Goal: Communication & Community: Answer question/provide support

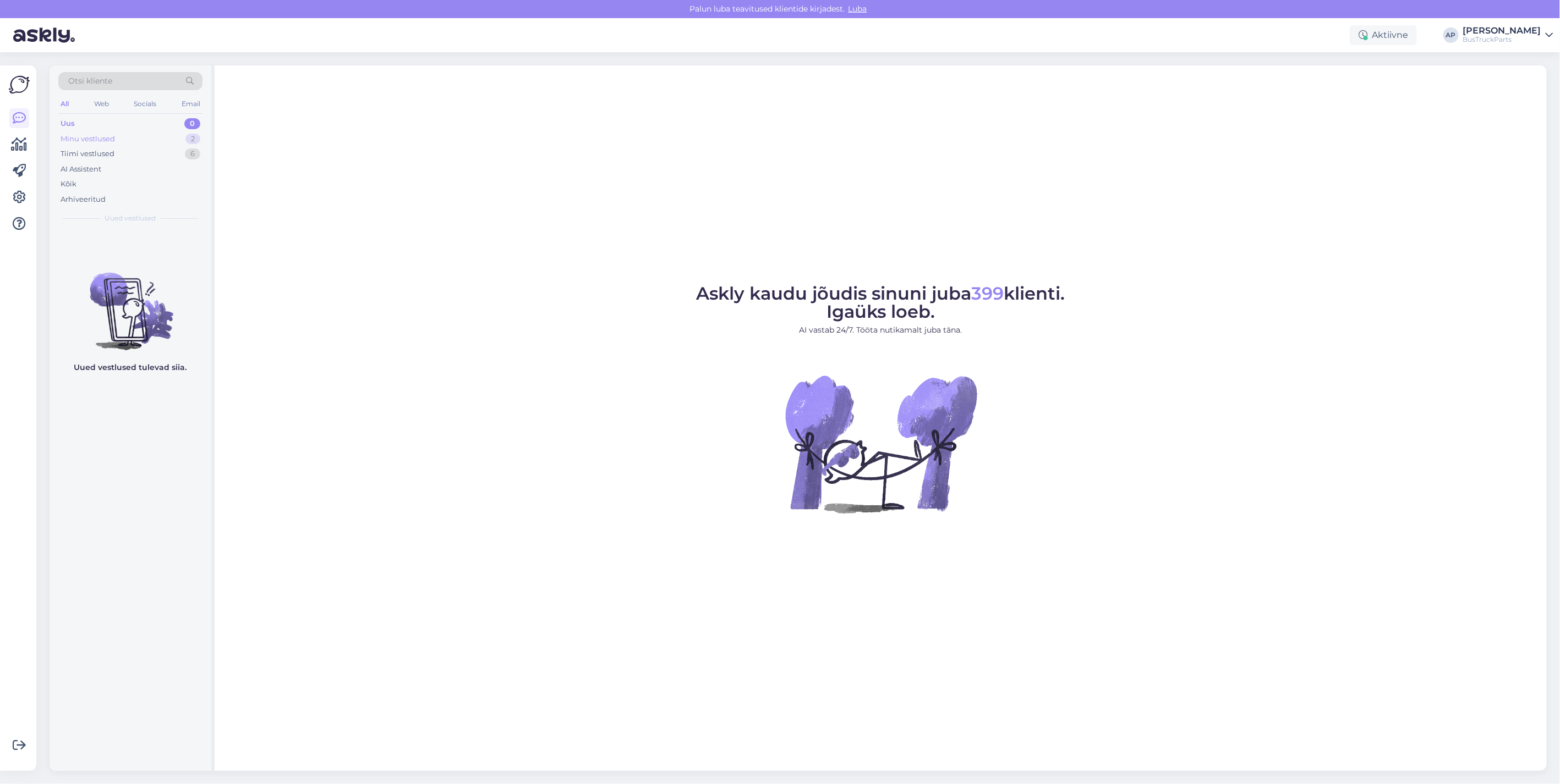
click at [78, 135] on div "Minu vestlused" at bounding box center [87, 139] width 54 height 11
click at [94, 150] on div "Tiimi vestlused" at bounding box center [87, 154] width 54 height 11
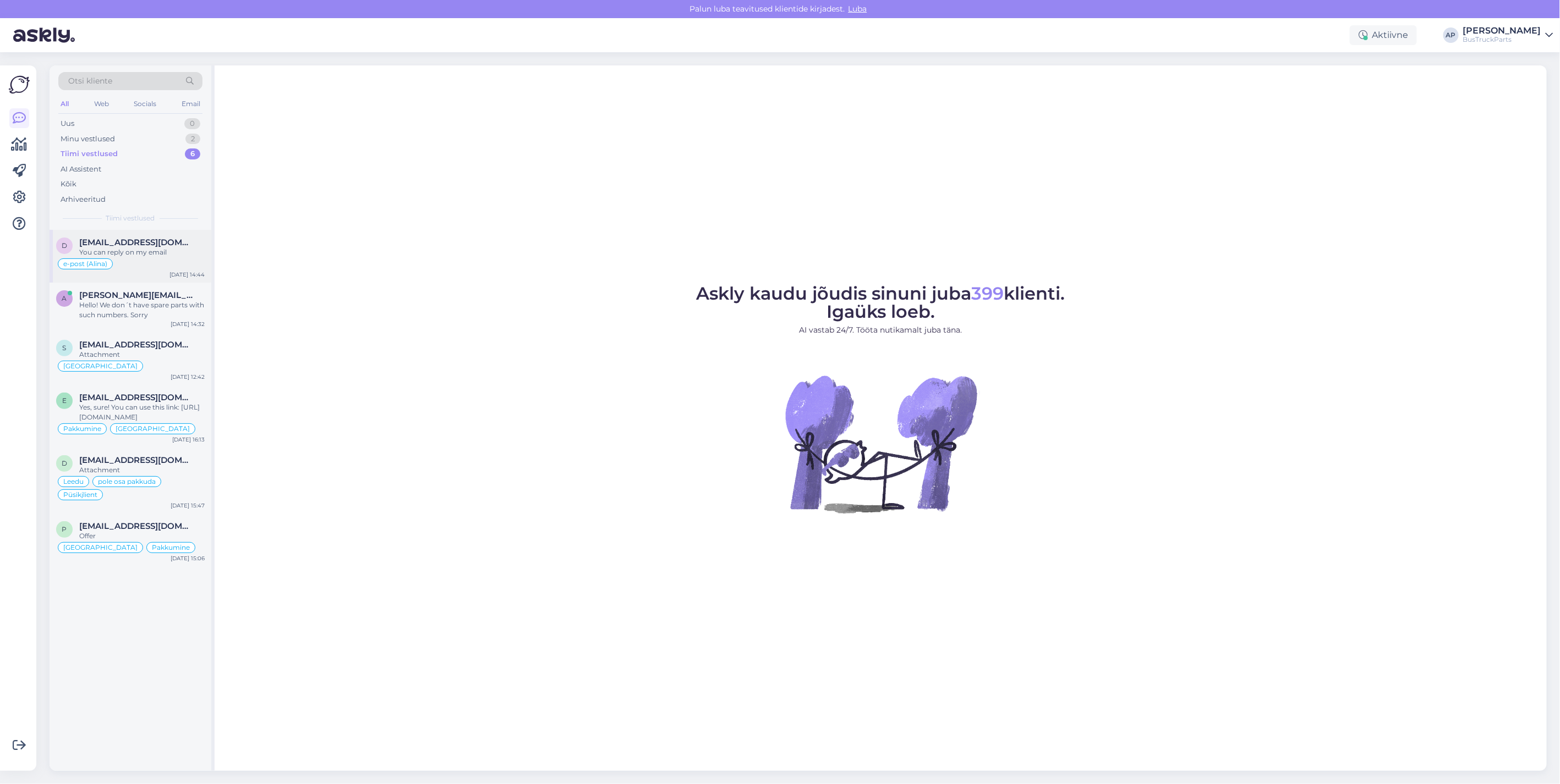
click at [127, 242] on span "[EMAIL_ADDRESS][DOMAIN_NAME]" at bounding box center [136, 242] width 115 height 10
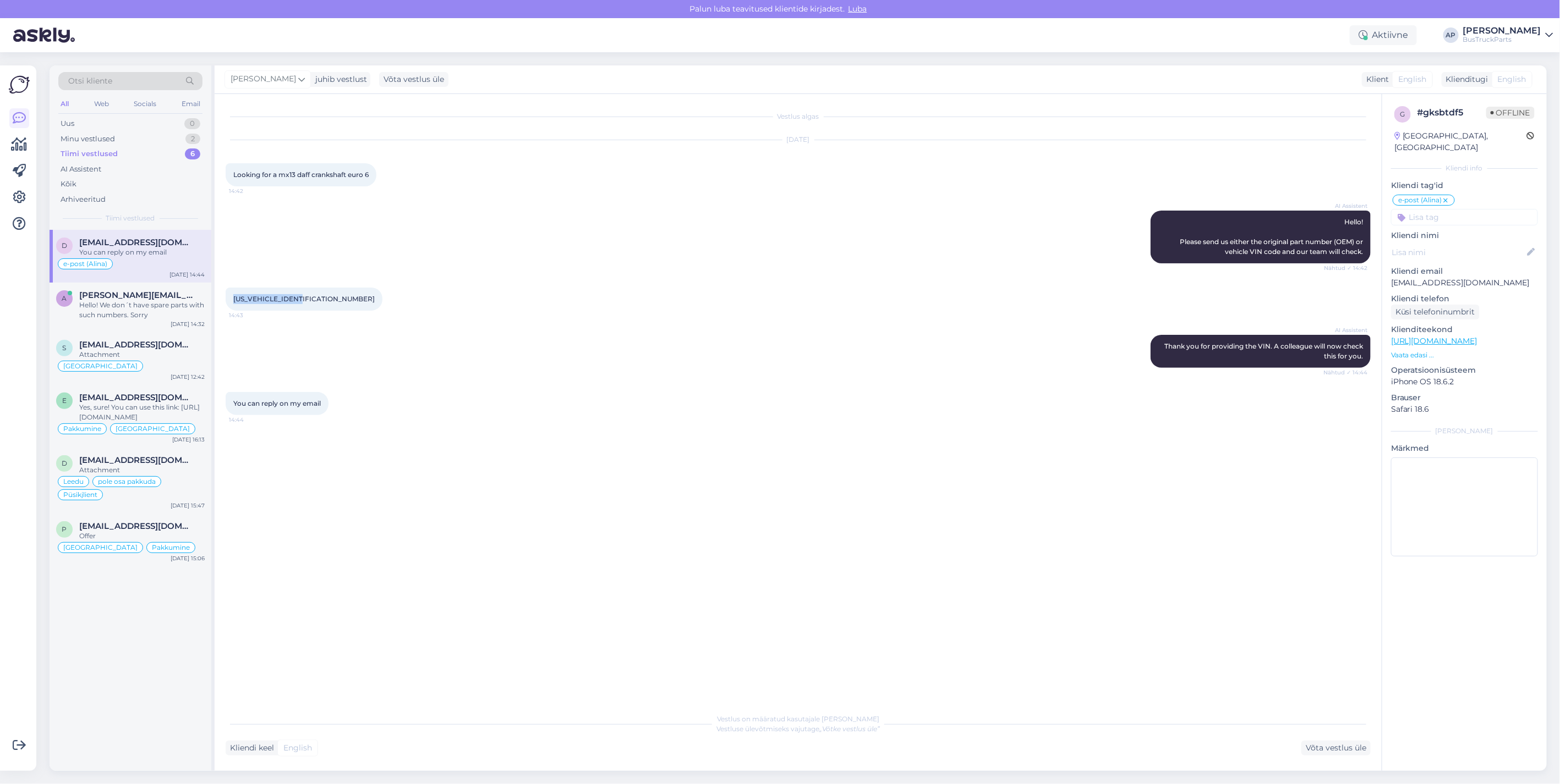
drag, startPoint x: 312, startPoint y: 298, endPoint x: 233, endPoint y: 295, distance: 79.1
click at [233, 295] on div "XLRTGH4300G033600 14:43" at bounding box center [303, 299] width 157 height 23
drag, startPoint x: 233, startPoint y: 295, endPoint x: 241, endPoint y: 298, distance: 8.5
copy span "XLRTGH4300G033600"
click at [90, 295] on span "a.mohamed@xpresslogistic.co.uk" at bounding box center [136, 295] width 115 height 10
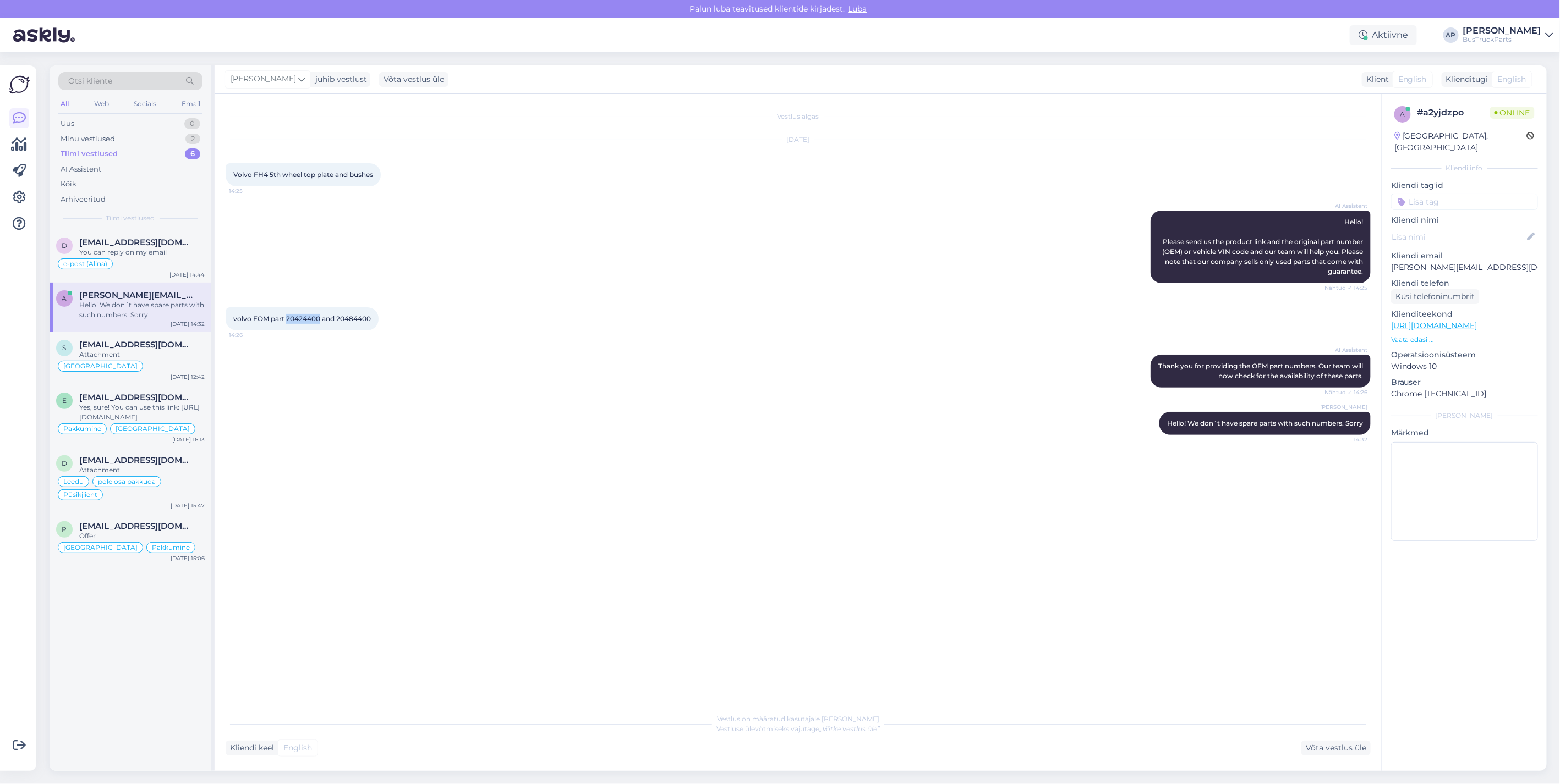
drag, startPoint x: 320, startPoint y: 315, endPoint x: 286, endPoint y: 320, distance: 34.4
click at [286, 320] on span "volvo EOM part 20424400 and 20484400" at bounding box center [302, 318] width 137 height 8
copy span "20424400"
drag, startPoint x: 70, startPoint y: 123, endPoint x: 80, endPoint y: 124, distance: 10.0
click at [70, 123] on div "Uus" at bounding box center [67, 123] width 14 height 11
